Goal: Task Accomplishment & Management: Manage account settings

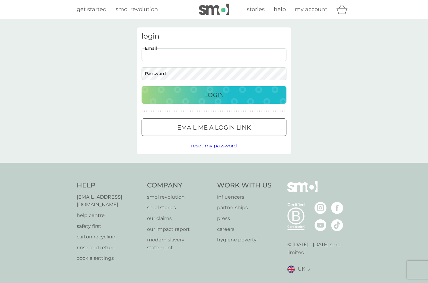
click at [168, 52] on input "Email" at bounding box center [214, 54] width 145 height 13
type input "[EMAIL_ADDRESS][DOMAIN_NAME]"
click at [142, 86] on button "Login" at bounding box center [214, 95] width 145 height 18
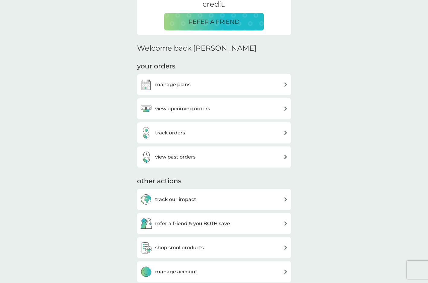
scroll to position [151, 0]
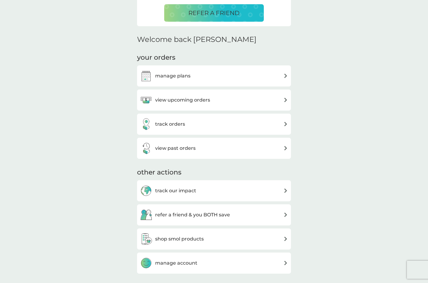
click at [217, 150] on div "view past orders" at bounding box center [214, 148] width 148 height 12
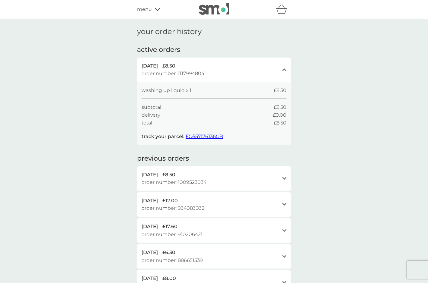
click at [156, 9] on icon at bounding box center [157, 9] width 5 height 3
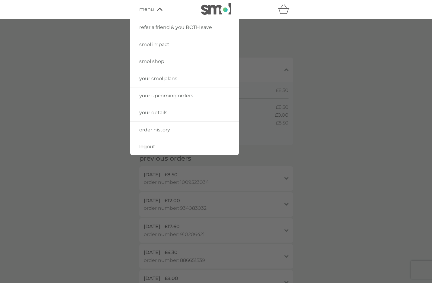
click at [161, 114] on span "your details" at bounding box center [153, 113] width 28 height 6
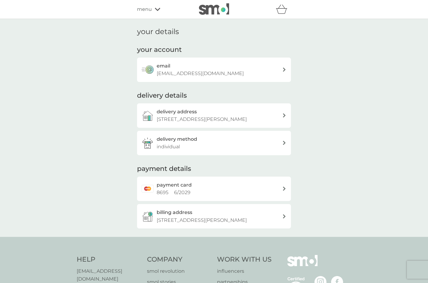
click at [282, 119] on div "delivery address 99 Stoney Lane, Kidderminster, DY10 2LX" at bounding box center [214, 115] width 154 height 24
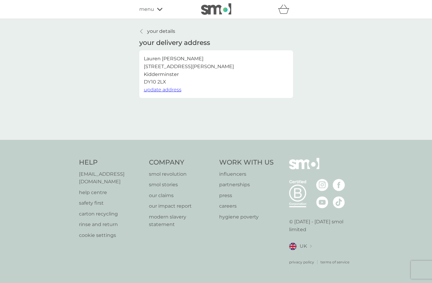
click at [168, 93] on button "update address" at bounding box center [163, 90] width 38 height 8
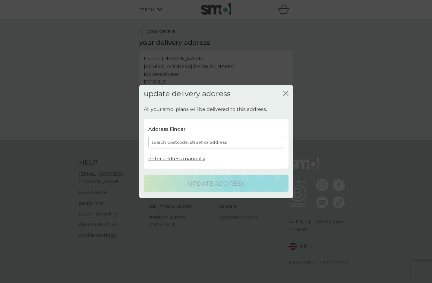
click at [214, 146] on div "search postcode, street or address" at bounding box center [216, 142] width 136 height 13
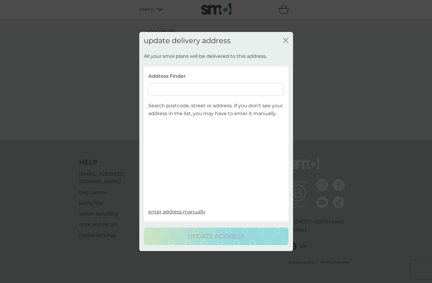
click at [204, 87] on input at bounding box center [216, 89] width 136 height 13
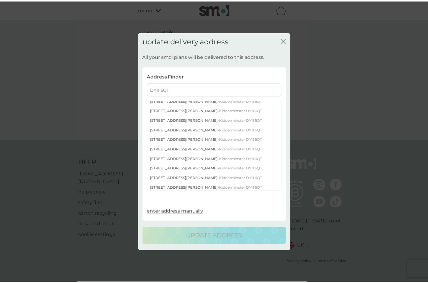
scroll to position [44, 0]
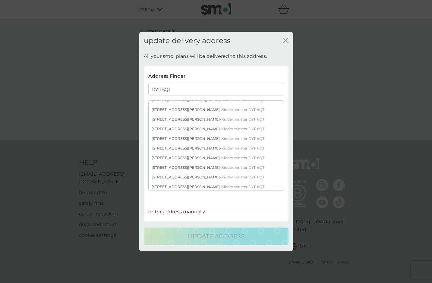
type input "DY11 6QT"
click at [169, 166] on div "63 Sutton Road - Kidderminster DY11 6QT" at bounding box center [216, 168] width 135 height 10
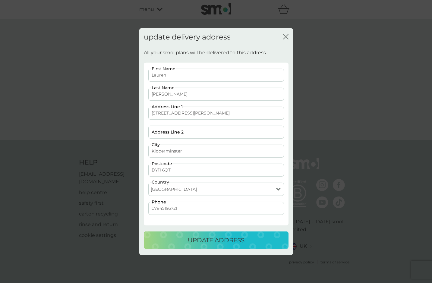
click at [206, 243] on p "update address" at bounding box center [216, 241] width 57 height 10
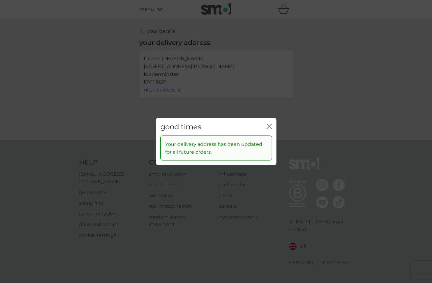
click at [270, 126] on icon "close" at bounding box center [270, 126] width 2 height 5
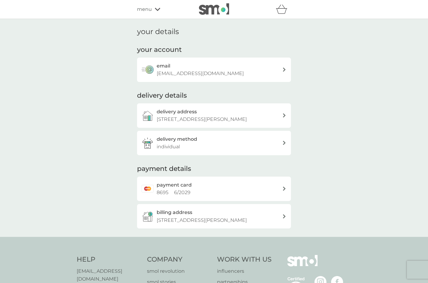
click at [141, 10] on span "menu" at bounding box center [144, 9] width 15 height 8
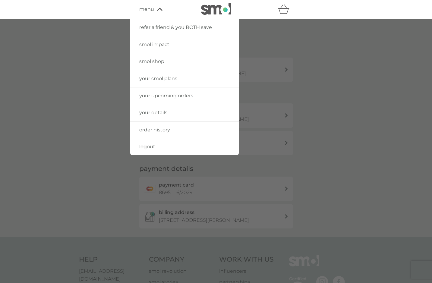
click at [156, 80] on span "your smol plans" at bounding box center [158, 79] width 38 height 6
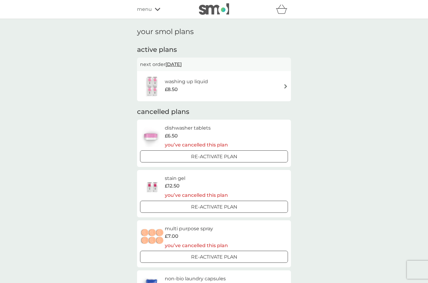
click at [288, 85] on div "washing up liquid £8.50" at bounding box center [214, 86] width 154 height 30
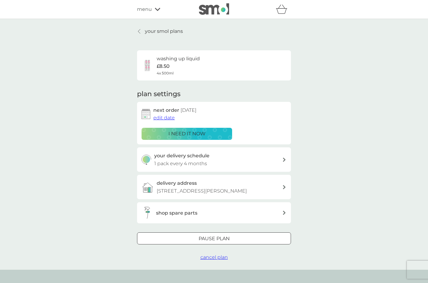
click at [218, 260] on span "cancel plan" at bounding box center [213, 258] width 27 height 6
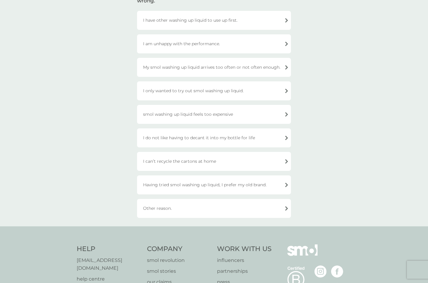
scroll to position [60, 0]
click at [213, 206] on div "Other reason." at bounding box center [214, 208] width 154 height 19
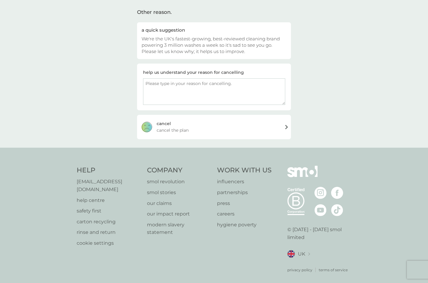
click at [217, 87] on textarea at bounding box center [214, 91] width 142 height 27
type textarea "To expensive"
click at [197, 131] on div "cancel cancel the plan" at bounding box center [214, 127] width 154 height 24
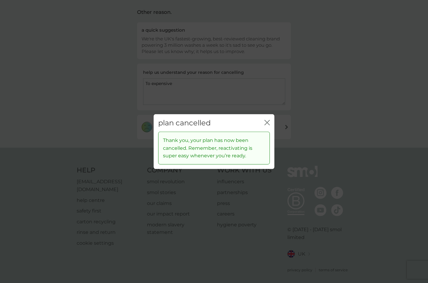
click at [266, 123] on icon "close" at bounding box center [266, 122] width 2 height 5
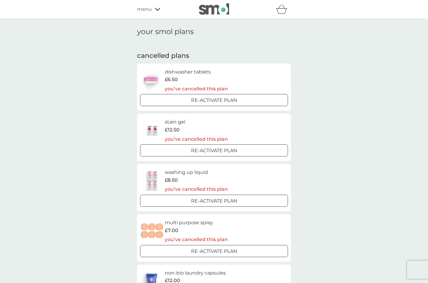
click at [154, 10] on div "menu" at bounding box center [162, 9] width 51 height 8
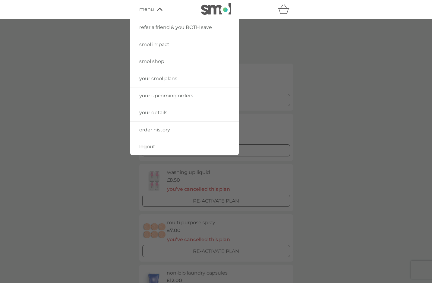
click at [164, 97] on span "your upcoming orders" at bounding box center [166, 96] width 54 height 6
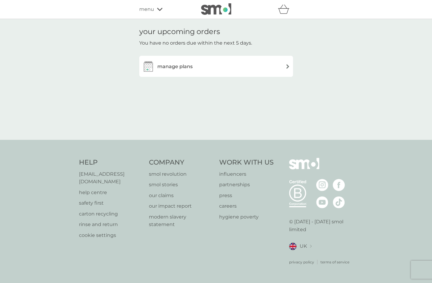
click at [154, 9] on div "menu" at bounding box center [164, 9] width 51 height 8
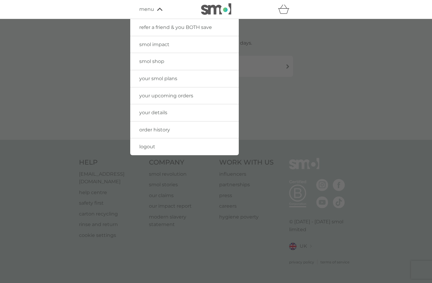
click at [146, 146] on span "logout" at bounding box center [147, 147] width 16 height 6
